Goal: Task Accomplishment & Management: Manage account settings

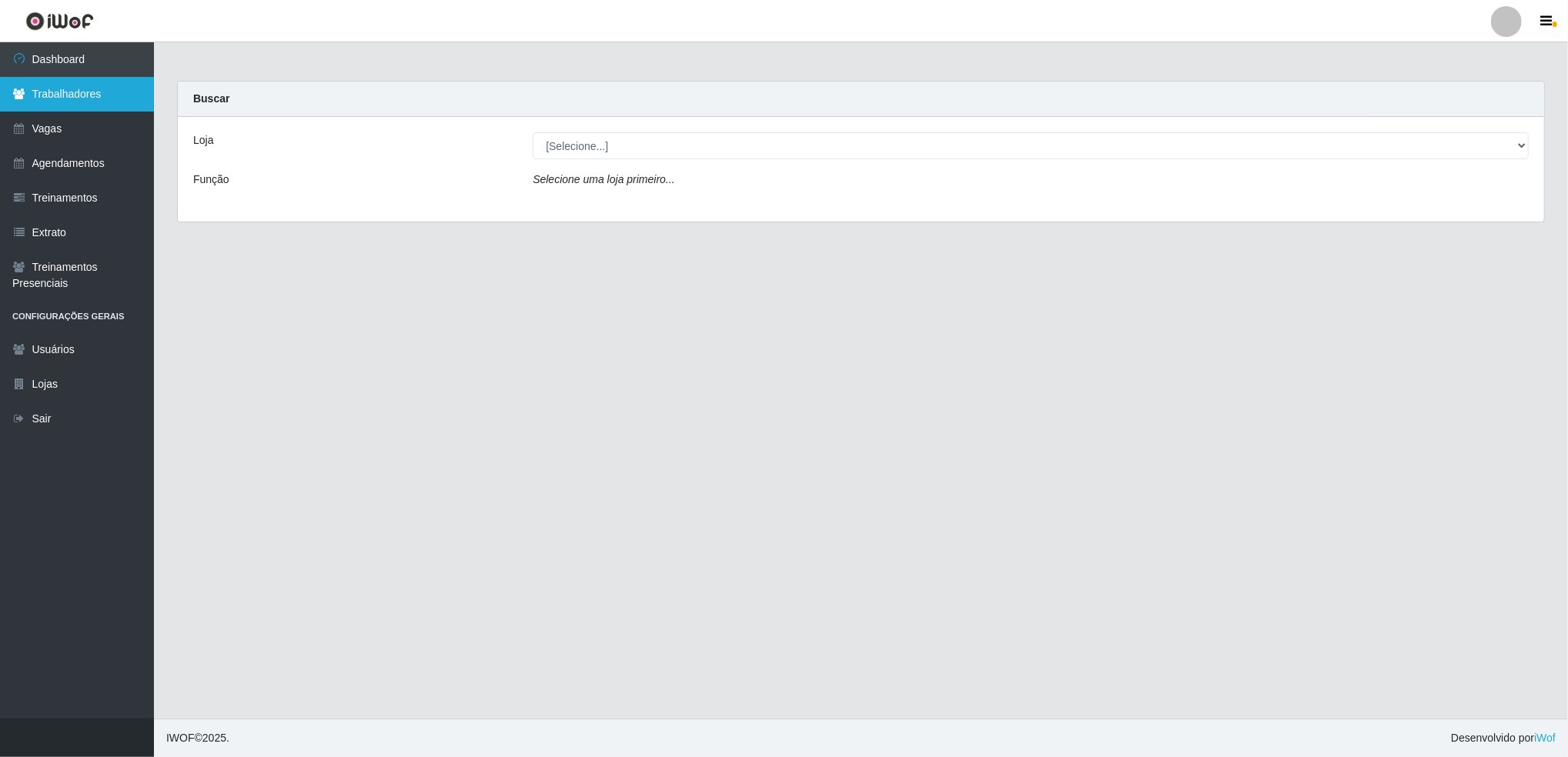
click at [82, 97] on link "Trabalhadores" at bounding box center [77, 94] width 154 height 35
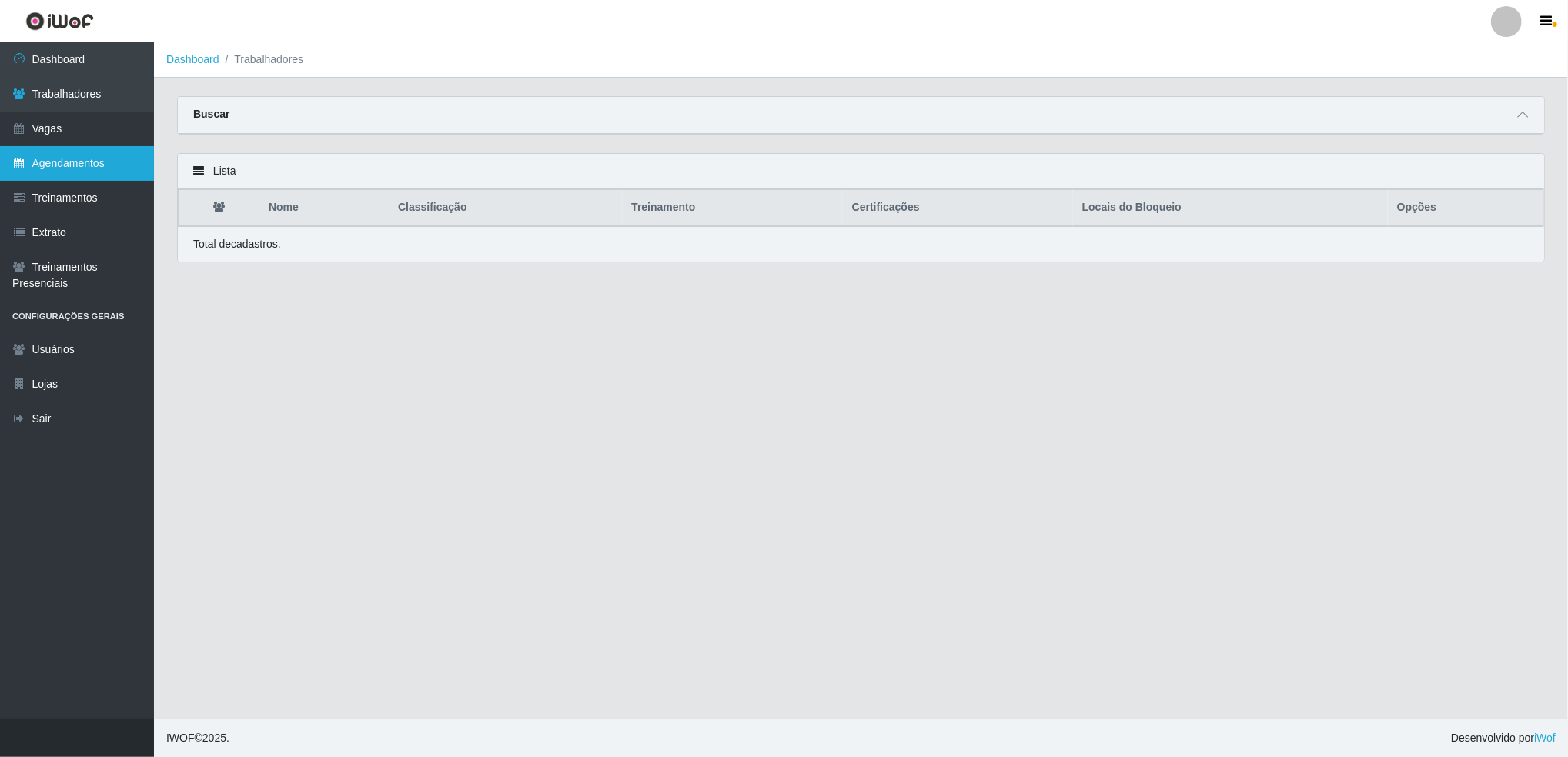
click at [93, 167] on link "Agendamentos" at bounding box center [77, 163] width 154 height 35
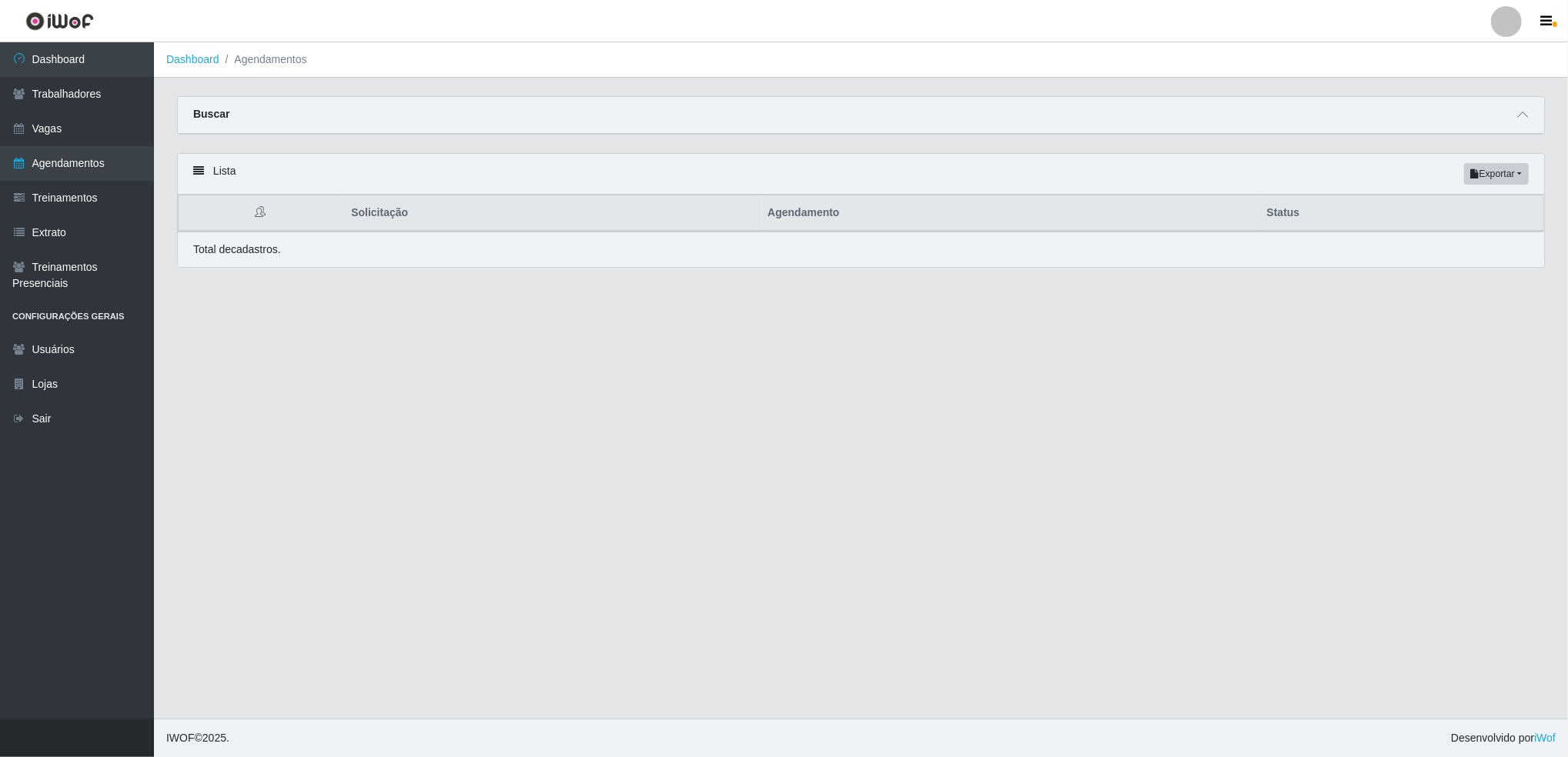
click at [276, 57] on li "Agendamentos" at bounding box center [263, 59] width 87 height 16
click at [248, 62] on li "Agendamentos" at bounding box center [263, 59] width 87 height 16
click at [252, 63] on li "Agendamentos" at bounding box center [263, 59] width 87 height 16
click at [48, 382] on link "Lojas" at bounding box center [77, 385] width 154 height 35
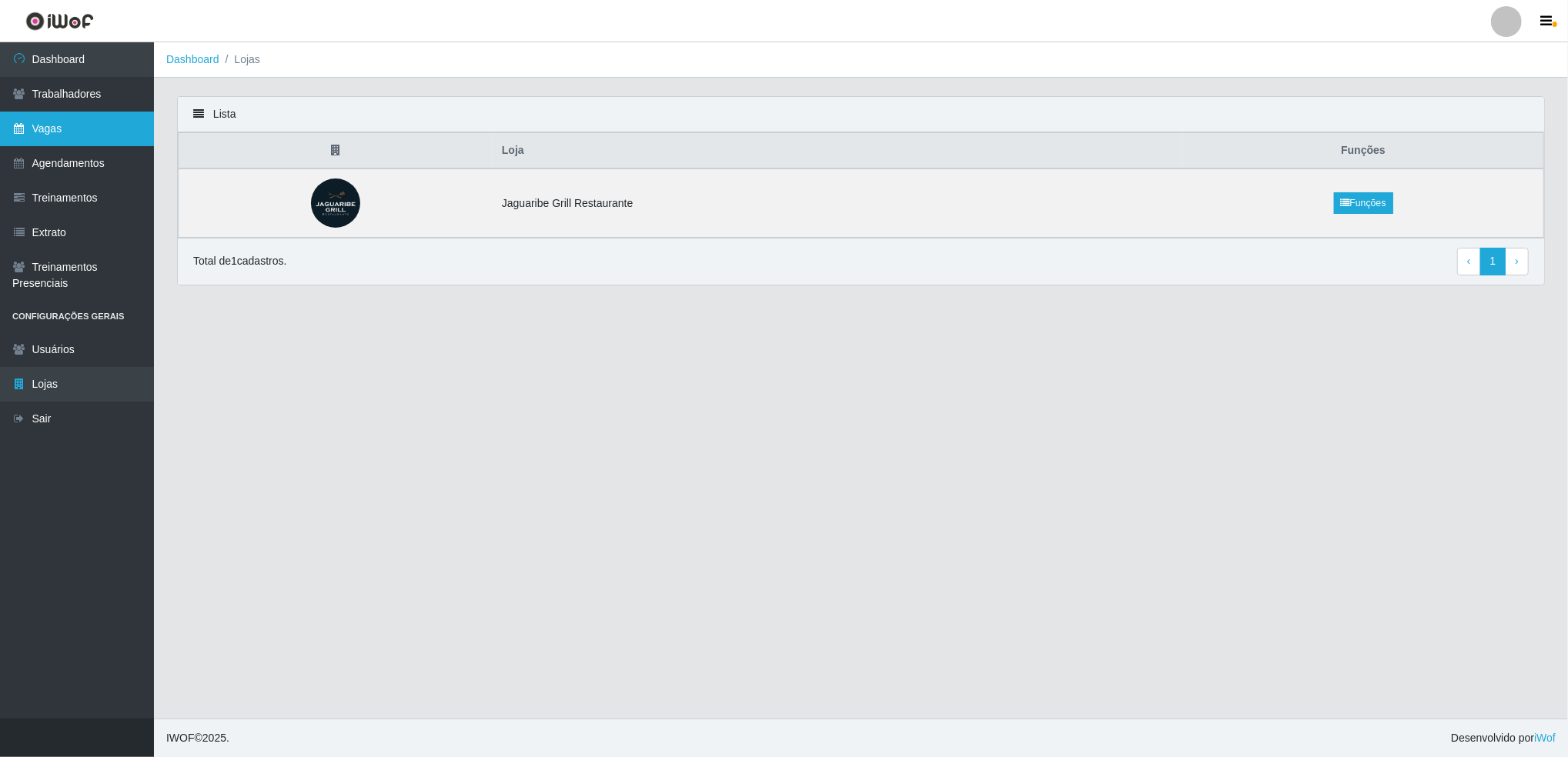
click at [48, 128] on link "Vagas" at bounding box center [77, 129] width 154 height 35
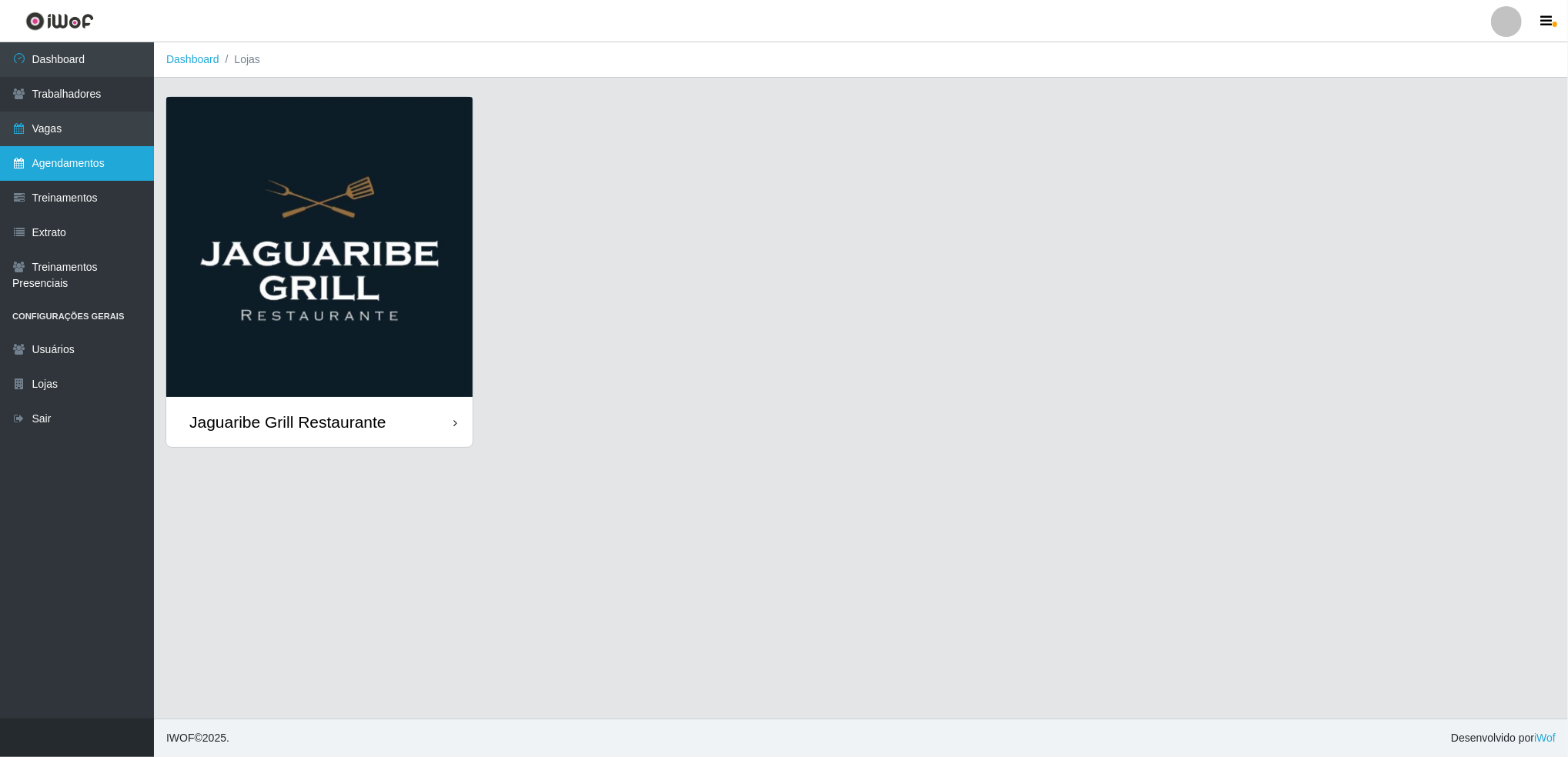
click at [68, 168] on link "Agendamentos" at bounding box center [77, 163] width 154 height 35
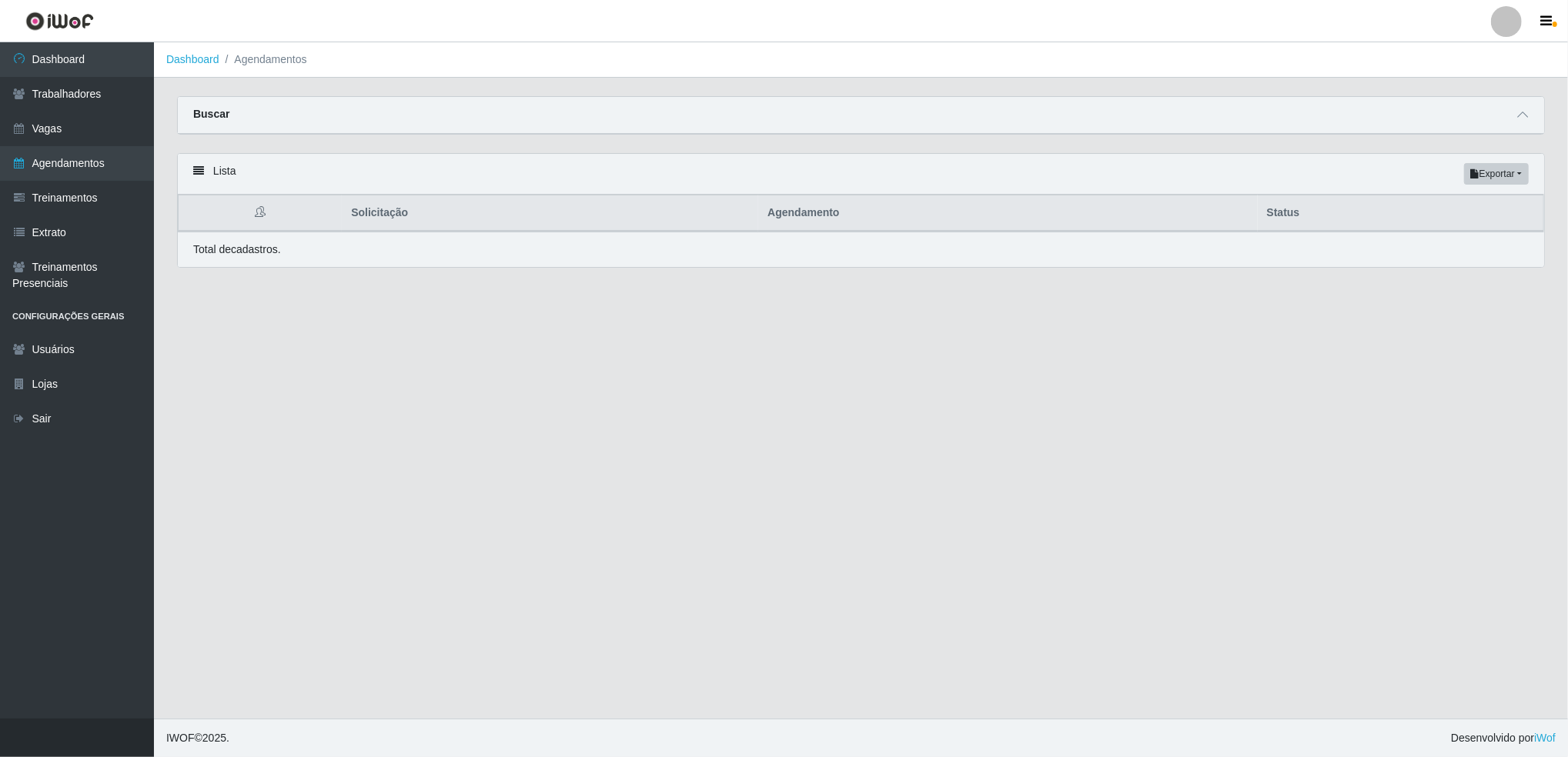
click at [197, 177] on icon at bounding box center [198, 170] width 11 height 11
click at [197, 175] on icon at bounding box center [198, 170] width 11 height 11
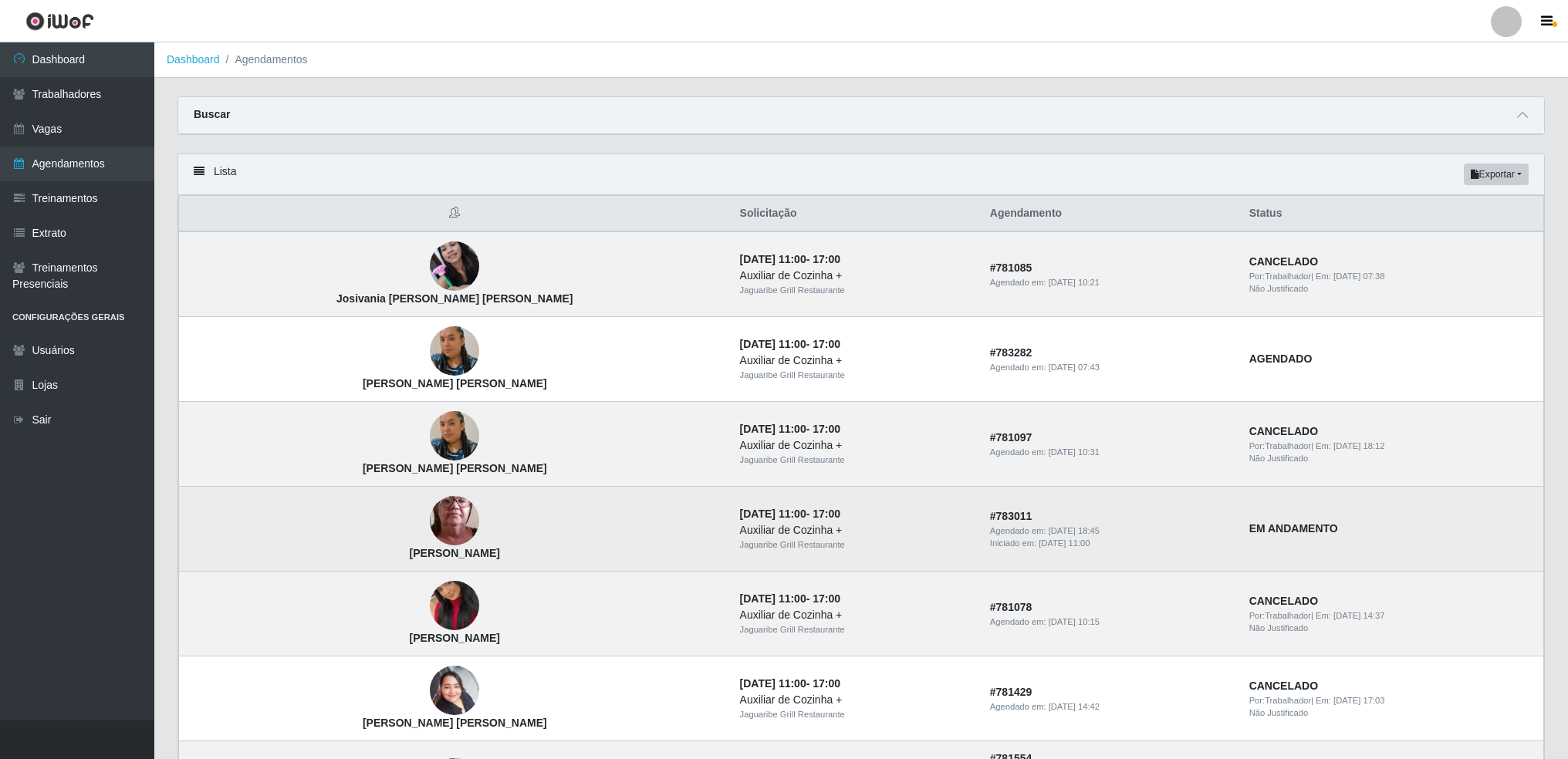
click at [1250, 523] on strong "EM ANDAMENTO" at bounding box center [1294, 528] width 89 height 13
click at [430, 522] on img at bounding box center [454, 521] width 49 height 110
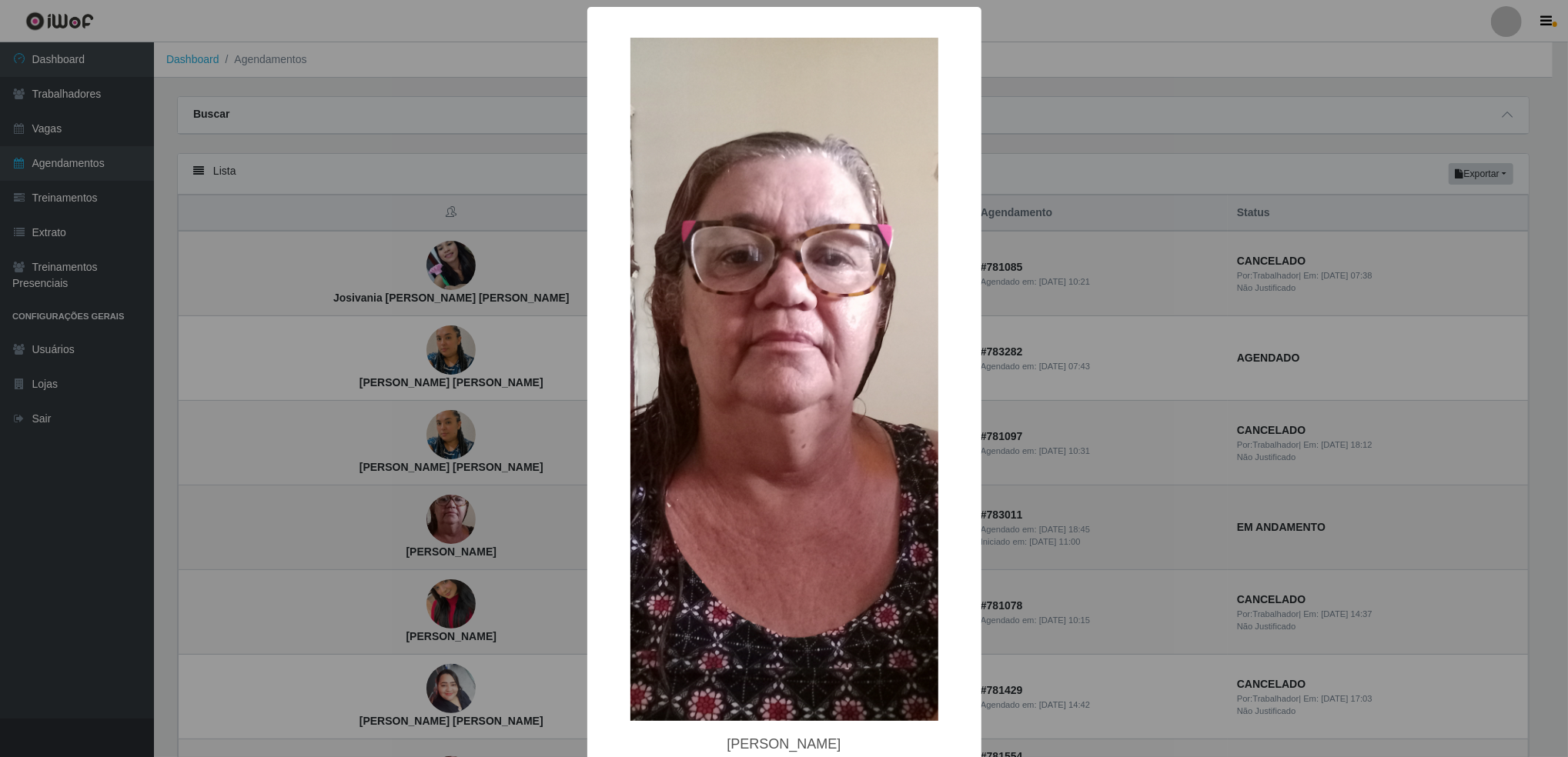
click at [383, 521] on div "× [PERSON_NAME] OK Cancel" at bounding box center [784, 378] width 1568 height 757
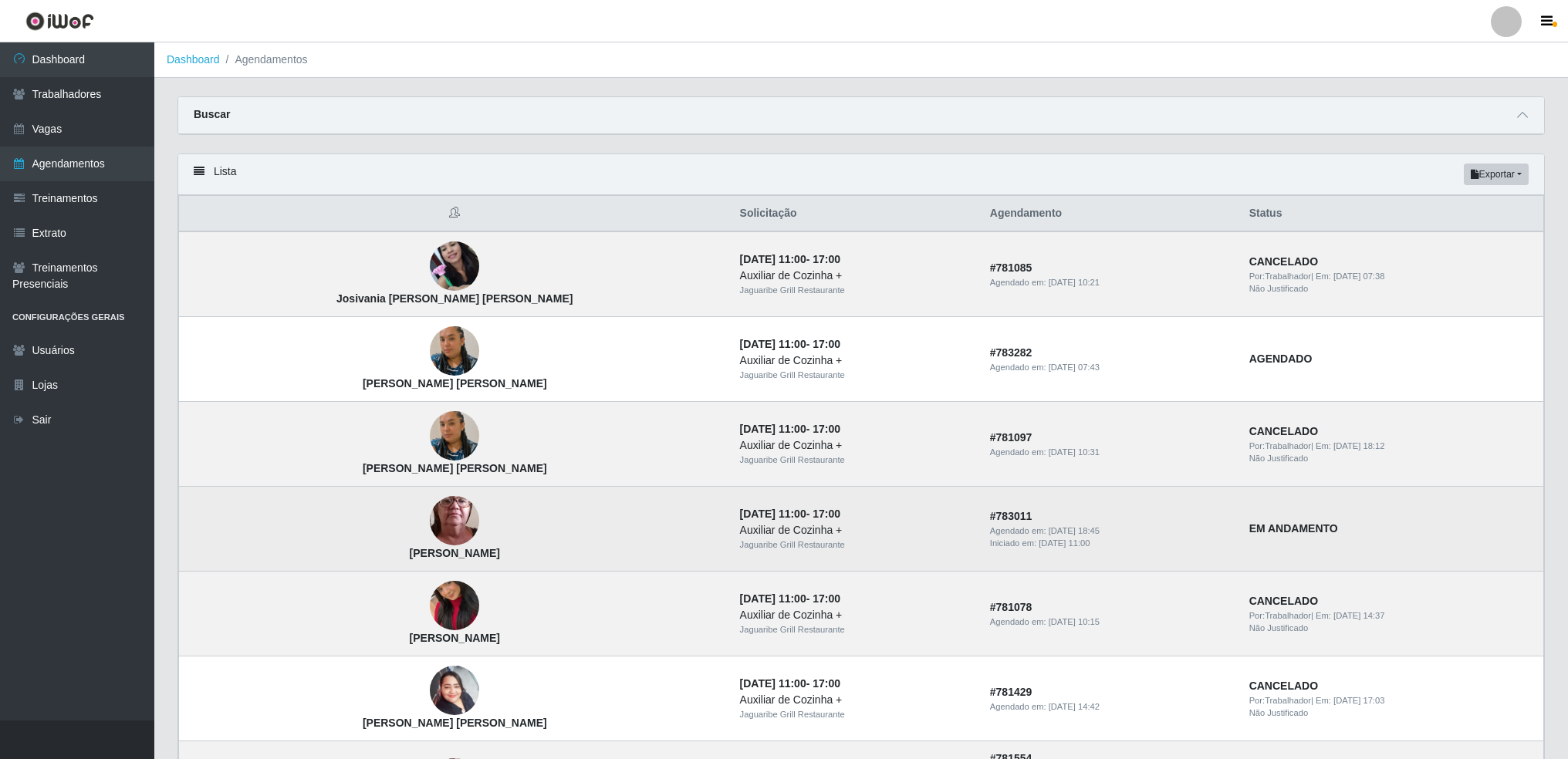
click at [1240, 540] on td "EM ANDAMENTO" at bounding box center [1392, 529] width 304 height 85
click at [1250, 529] on strong "EM ANDAMENTO" at bounding box center [1294, 528] width 89 height 13
click at [1049, 526] on time "[DATE] 18:45" at bounding box center [1074, 531] width 51 height 10
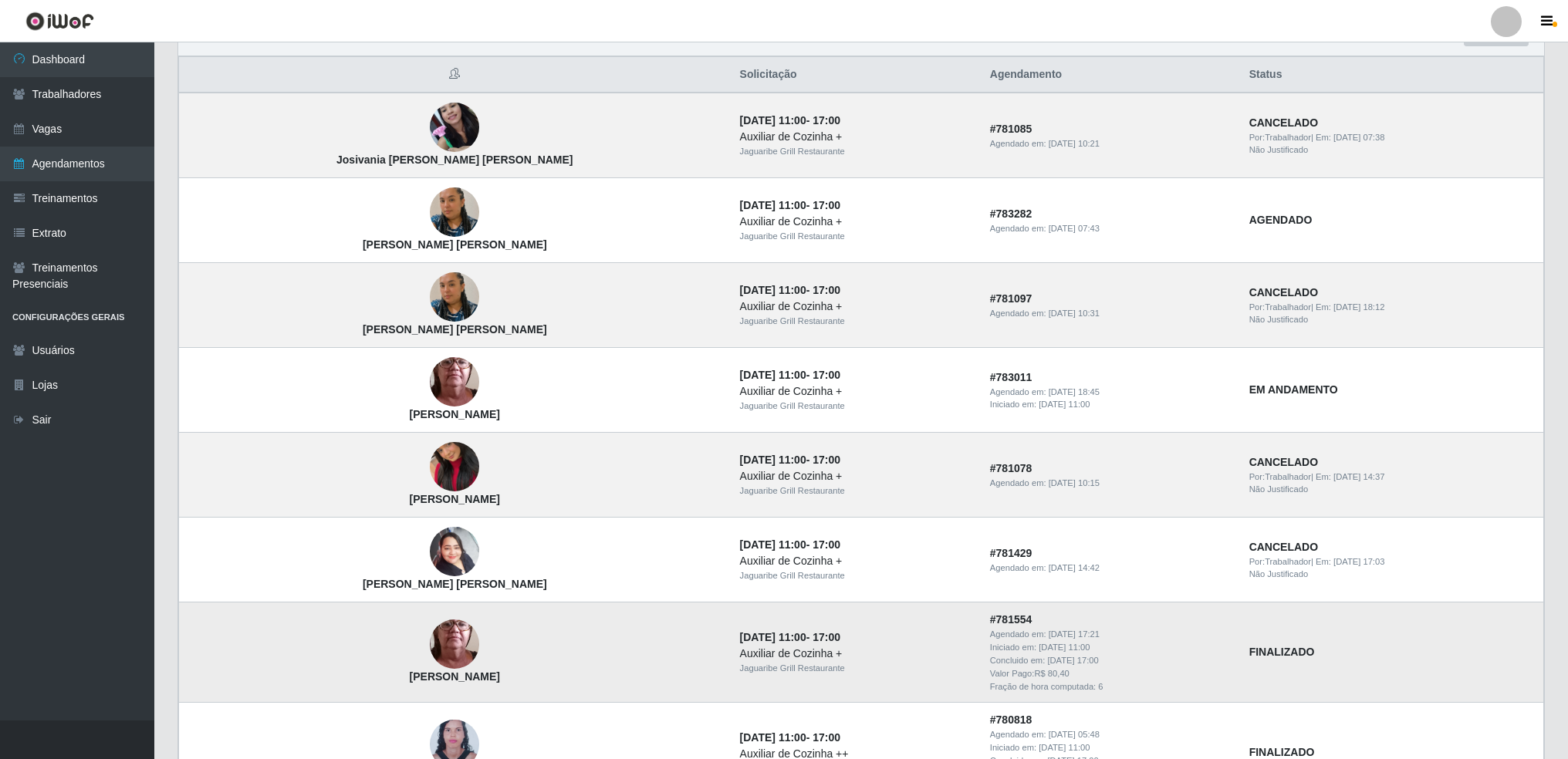
scroll to position [103, 0]
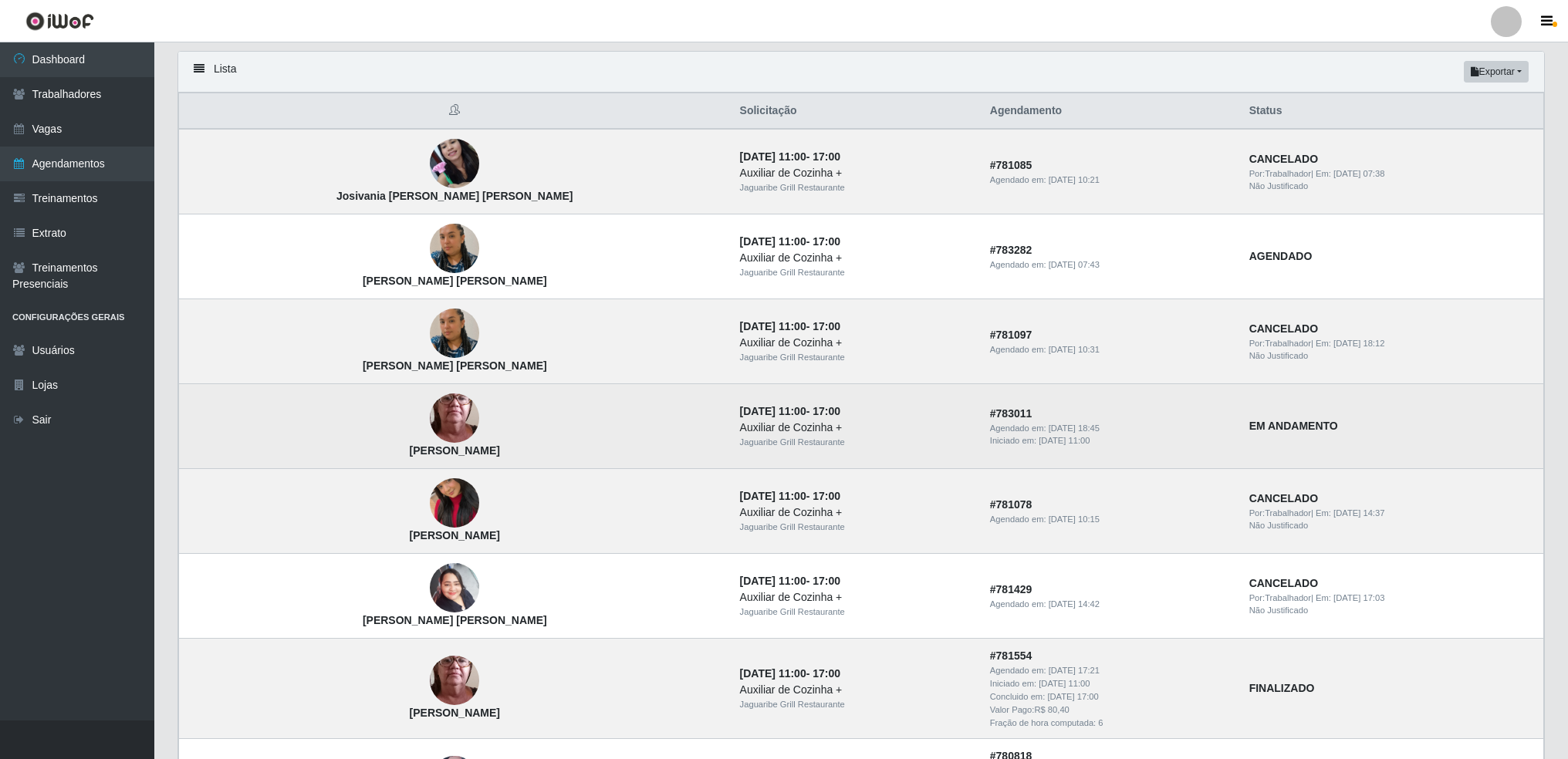
click at [430, 416] on img at bounding box center [454, 418] width 49 height 110
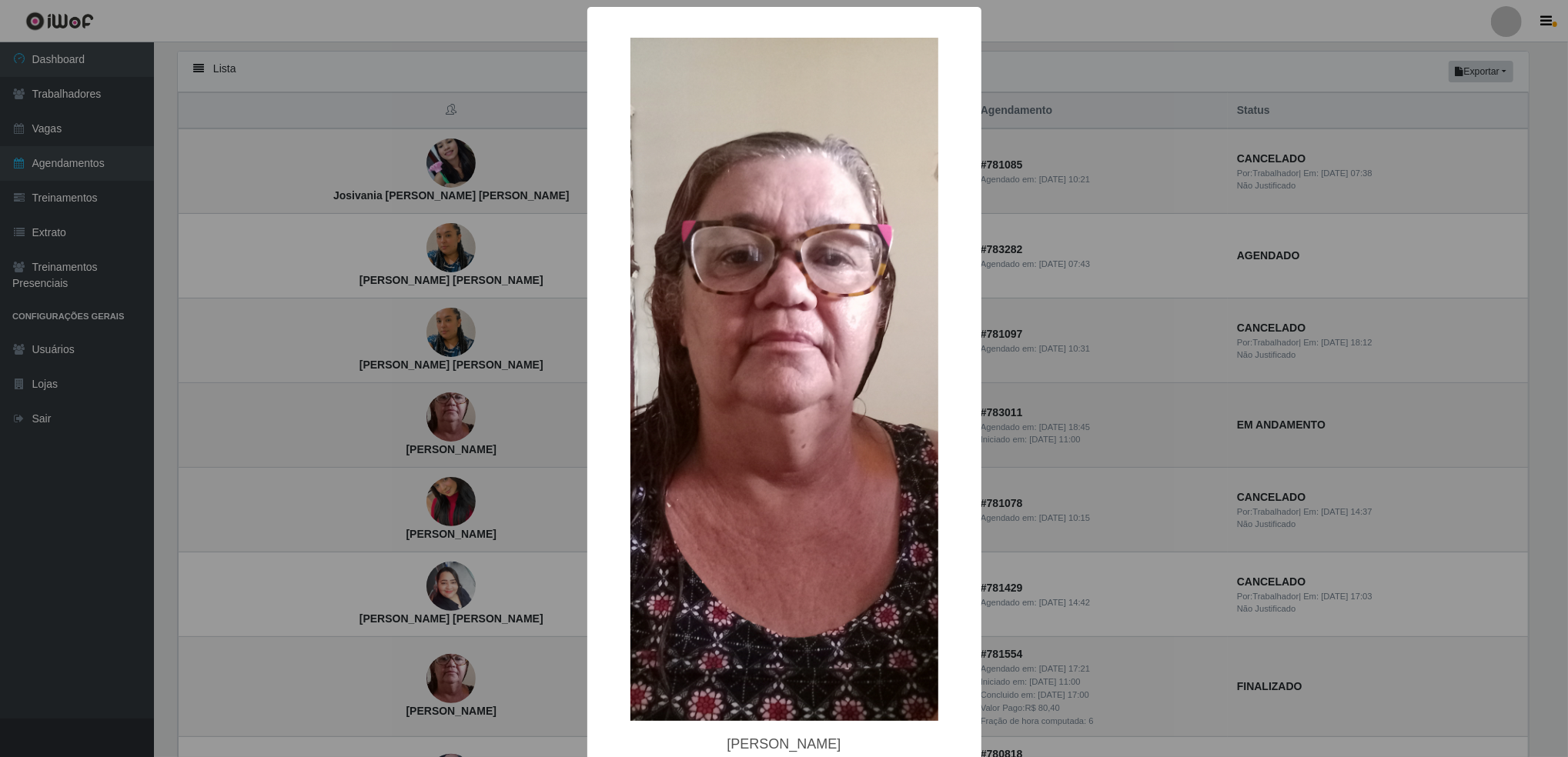
click at [386, 414] on div "× [PERSON_NAME] OK Cancel" at bounding box center [784, 378] width 1568 height 757
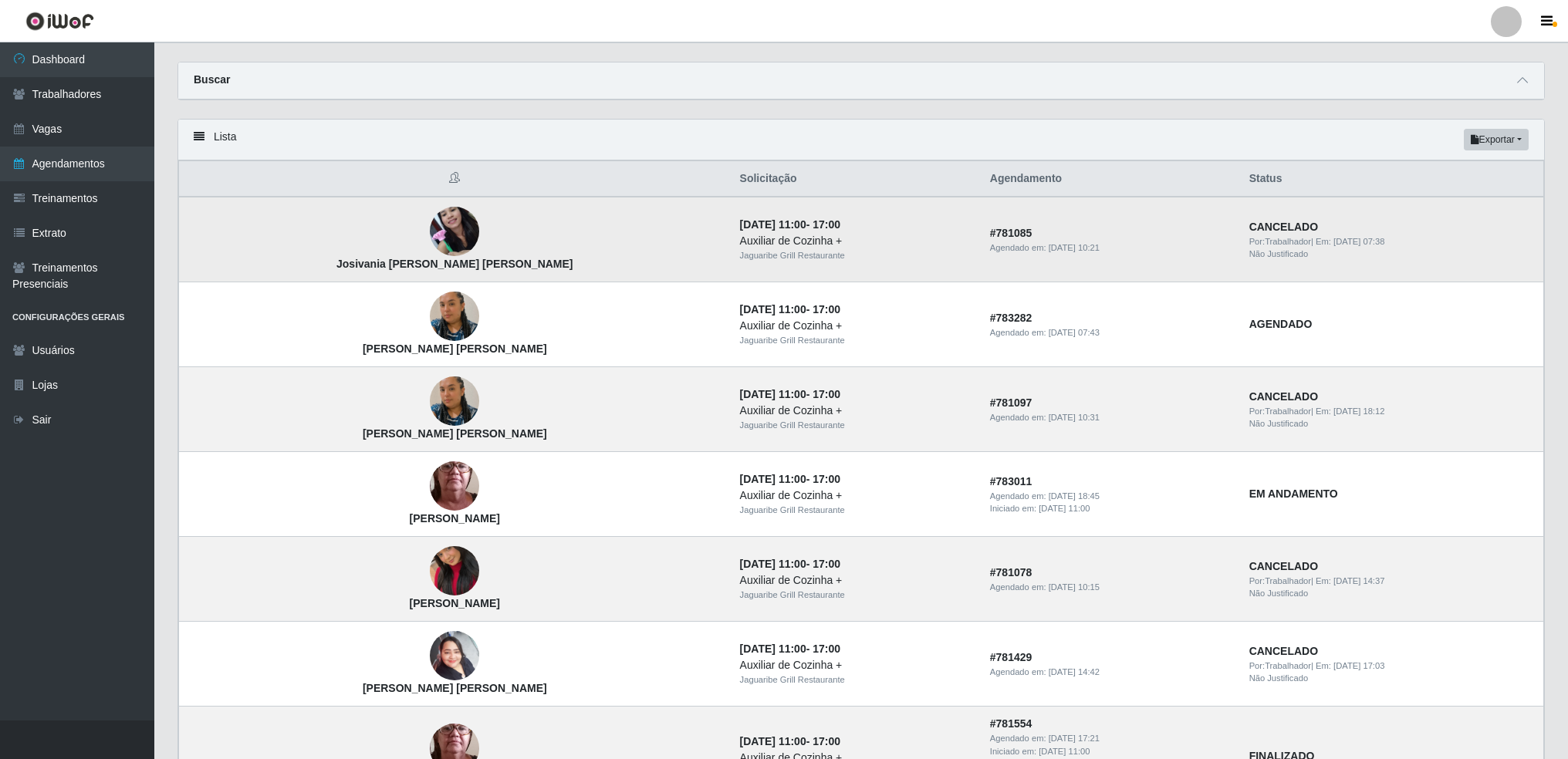
scroll to position [0, 0]
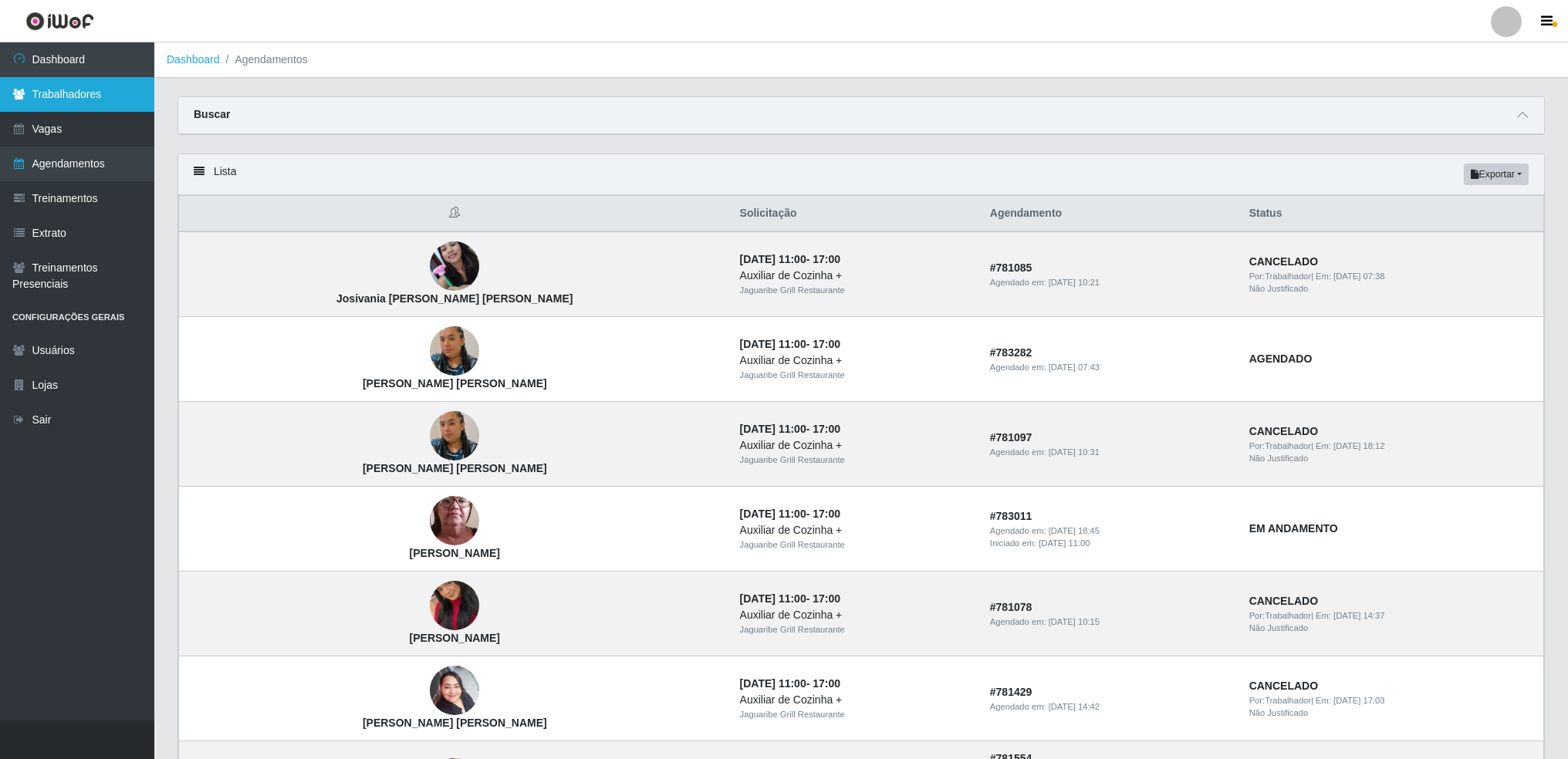
click at [74, 91] on link "Trabalhadores" at bounding box center [77, 94] width 154 height 35
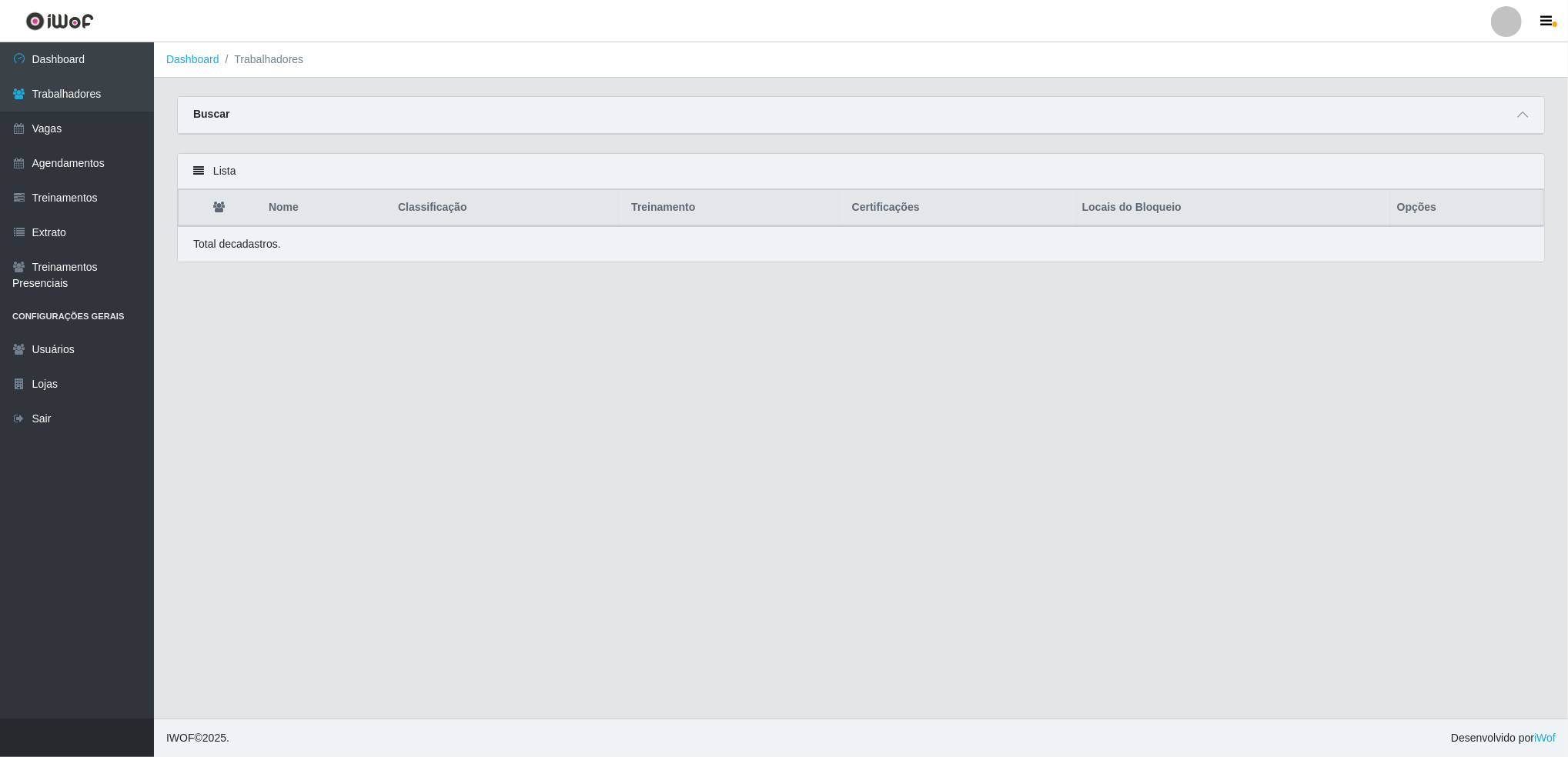
click at [772, 469] on main "Dashboard Trabalhadores Carregando... Buscar Nome Confirmar Lista Nome Classifi…" at bounding box center [861, 380] width 1414 height 676
click at [1526, 115] on icon at bounding box center [1522, 114] width 11 height 11
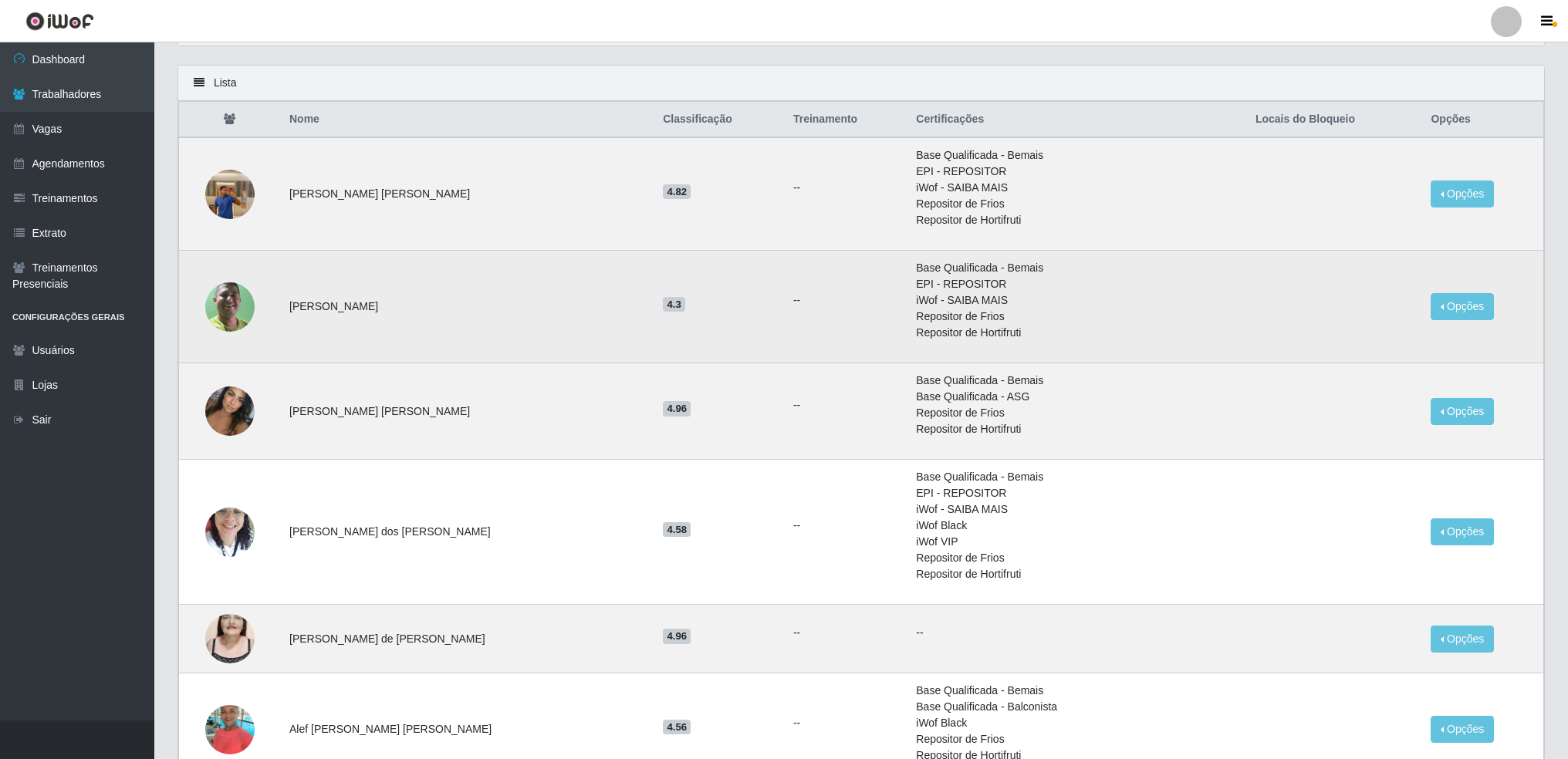
scroll to position [309, 0]
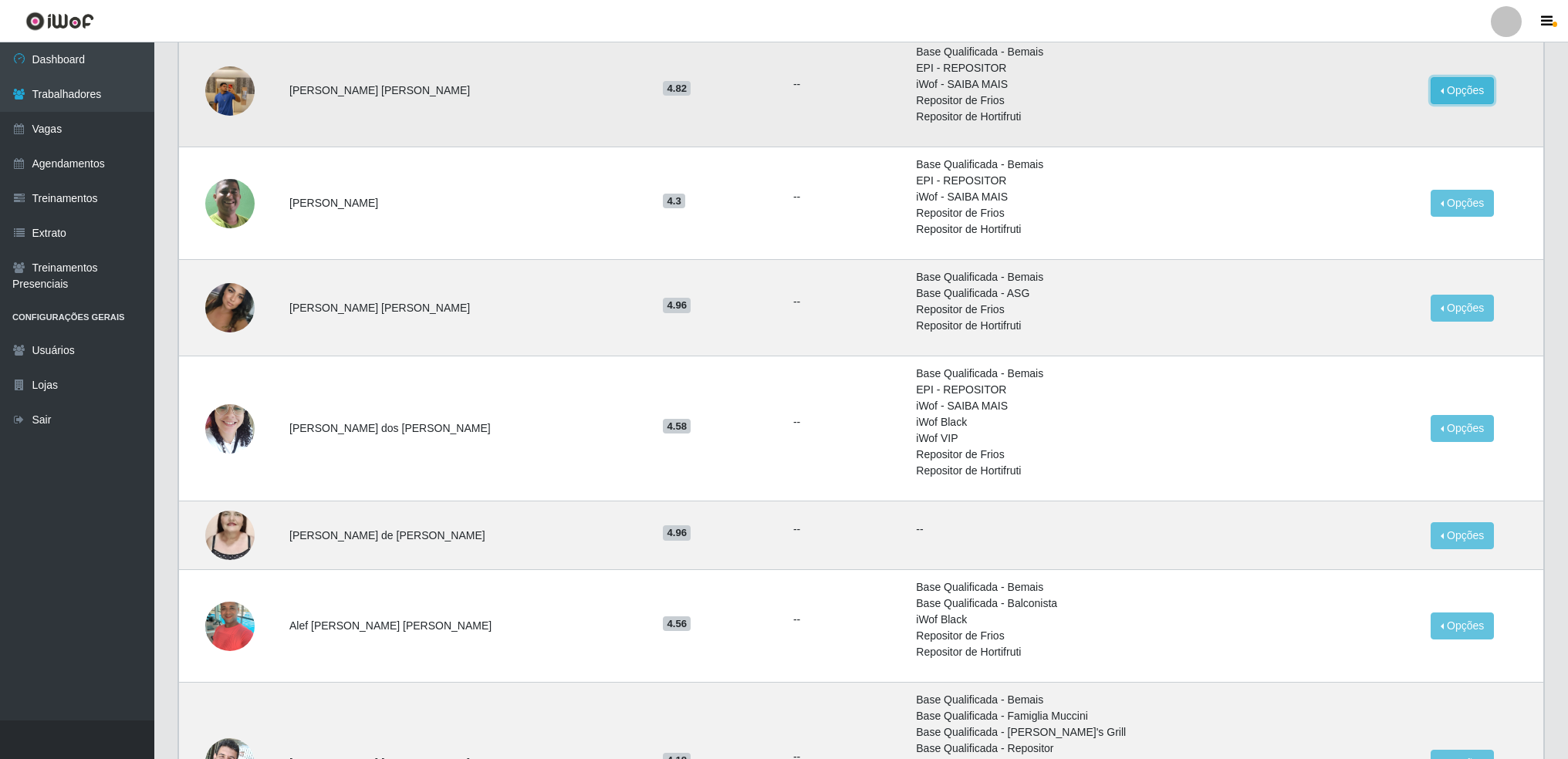
click at [1442, 85] on button "Opções" at bounding box center [1462, 90] width 63 height 27
click at [53, 132] on link "Vagas" at bounding box center [77, 129] width 154 height 35
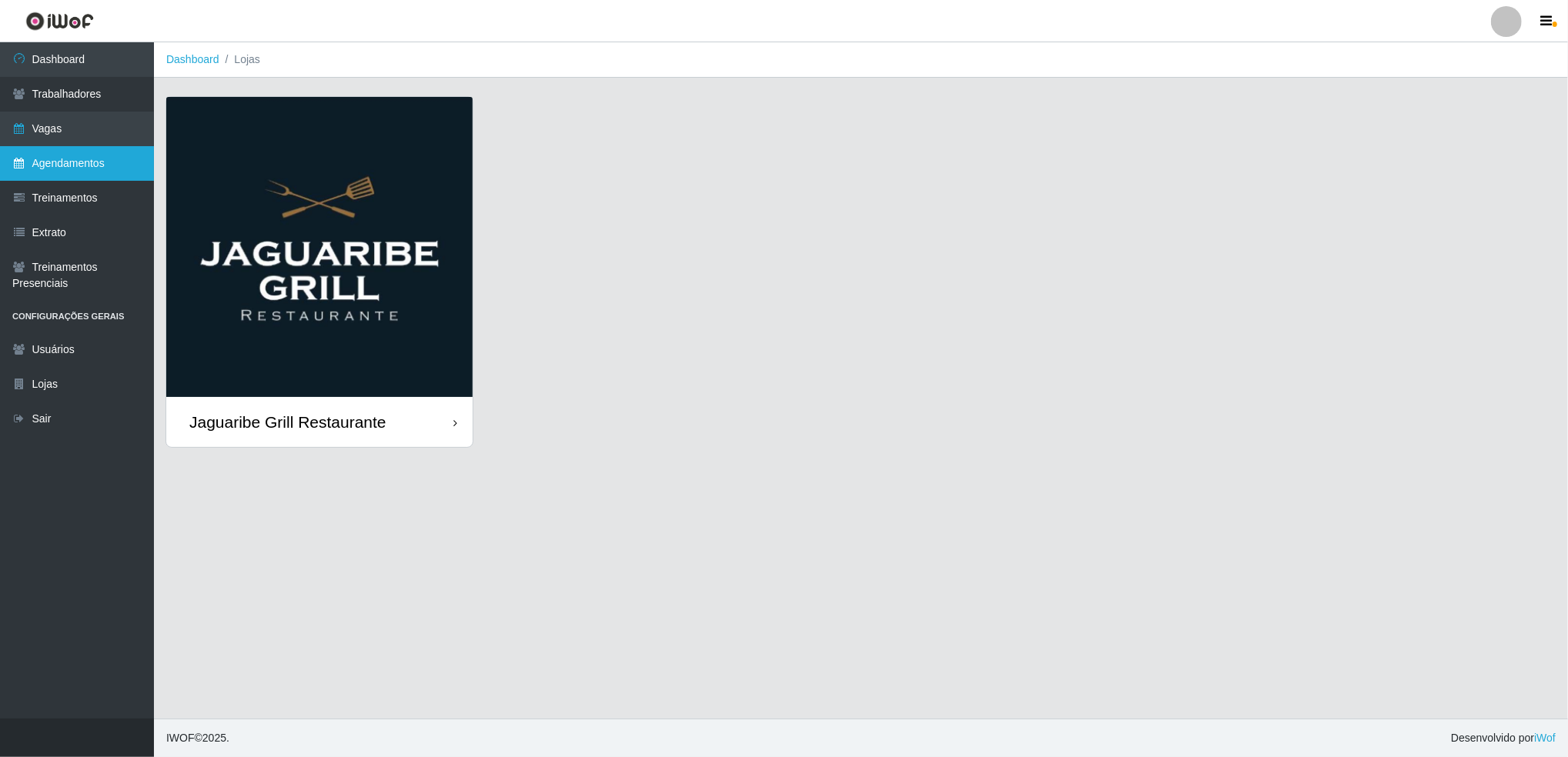
click at [45, 157] on link "Agendamentos" at bounding box center [77, 163] width 154 height 35
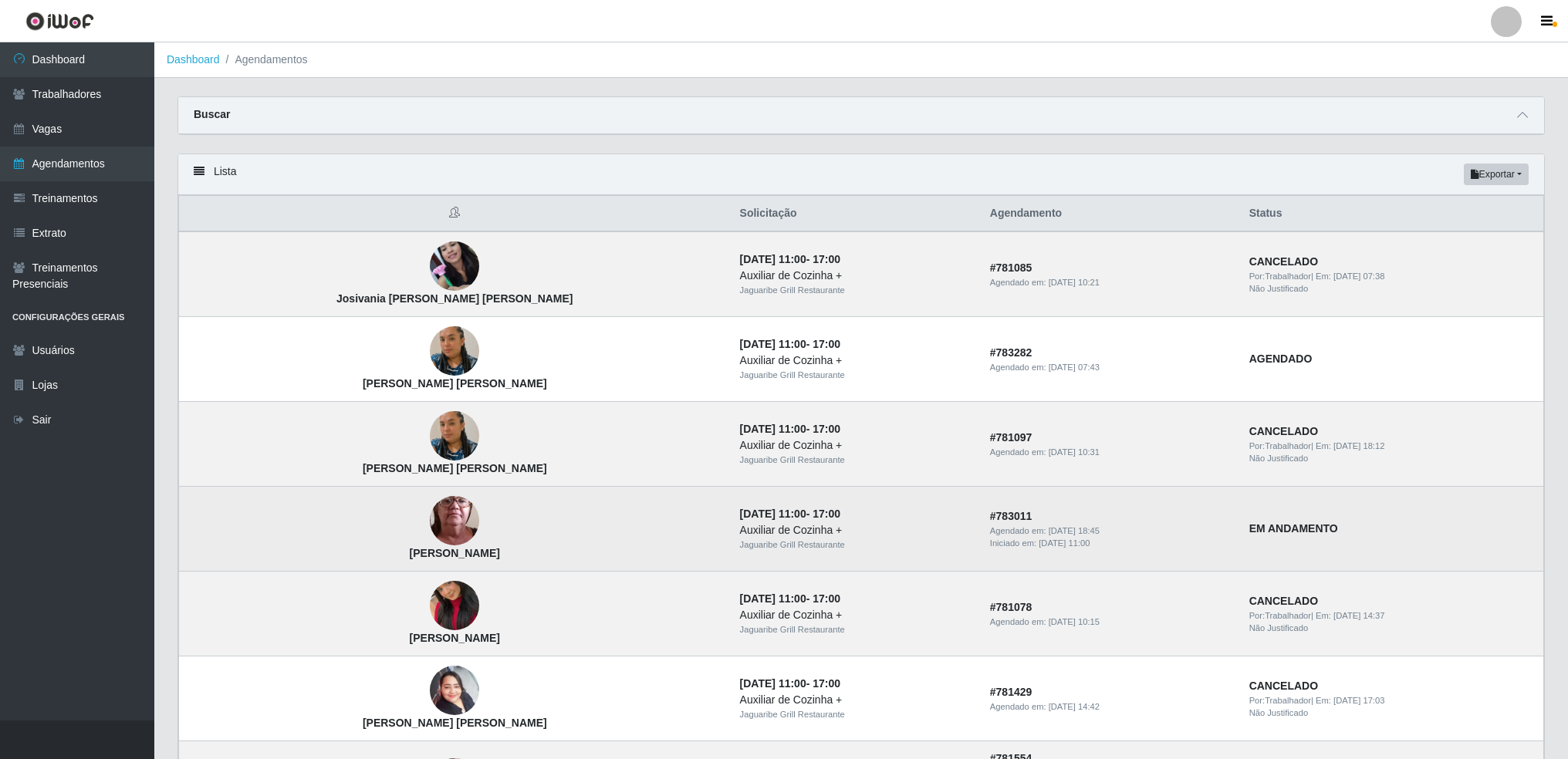
click at [1250, 529] on strong "EM ANDAMENTO" at bounding box center [1294, 528] width 89 height 13
drag, startPoint x: 1240, startPoint y: 529, endPoint x: 1201, endPoint y: 529, distance: 39.0
click at [1250, 529] on strong "EM ANDAMENTO" at bounding box center [1294, 528] width 89 height 13
drag, startPoint x: 1201, startPoint y: 529, endPoint x: 1238, endPoint y: 534, distance: 37.3
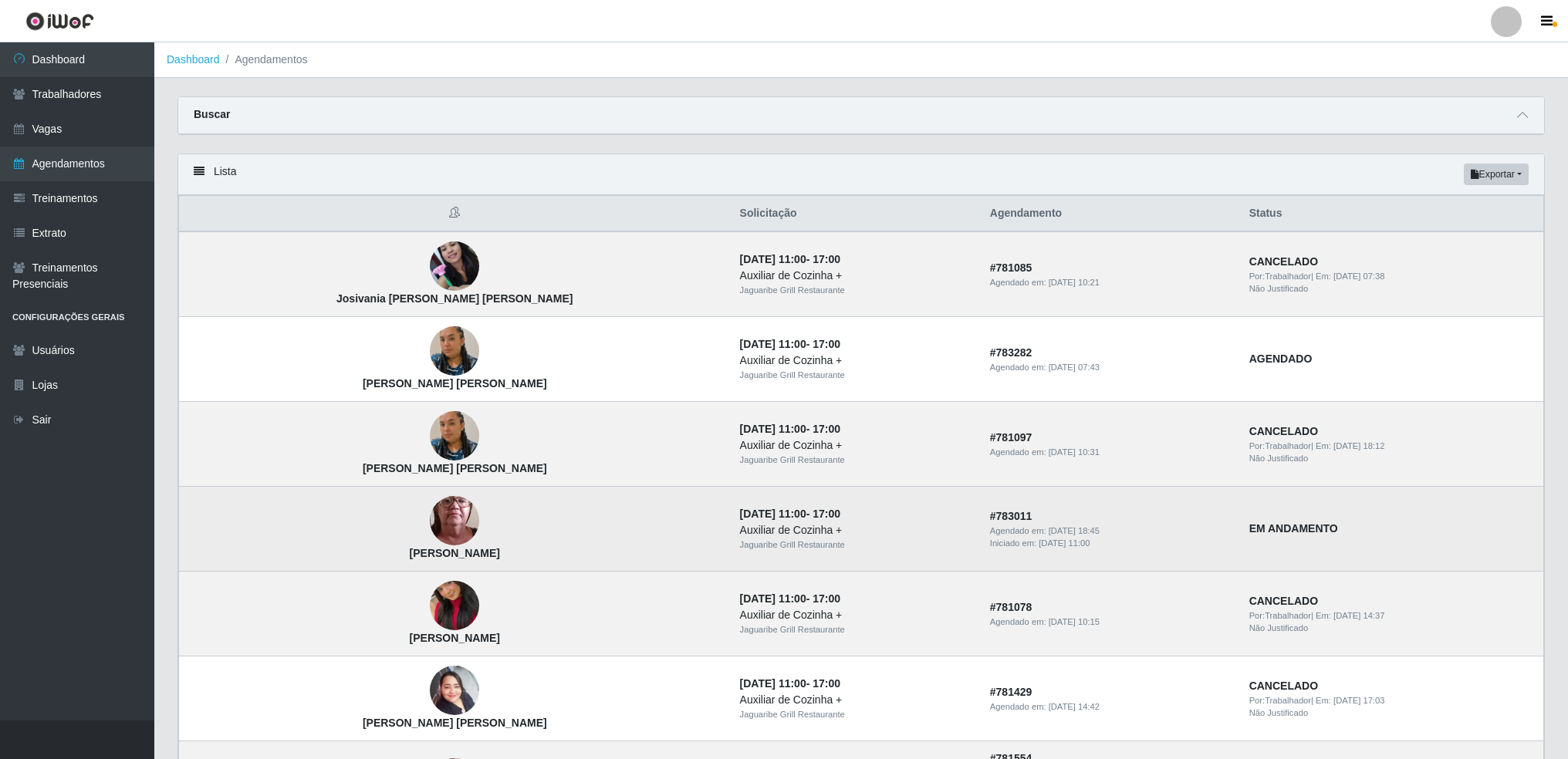
click at [1250, 534] on strong "EM ANDAMENTO" at bounding box center [1294, 528] width 89 height 13
